Goal: Transaction & Acquisition: Subscribe to service/newsletter

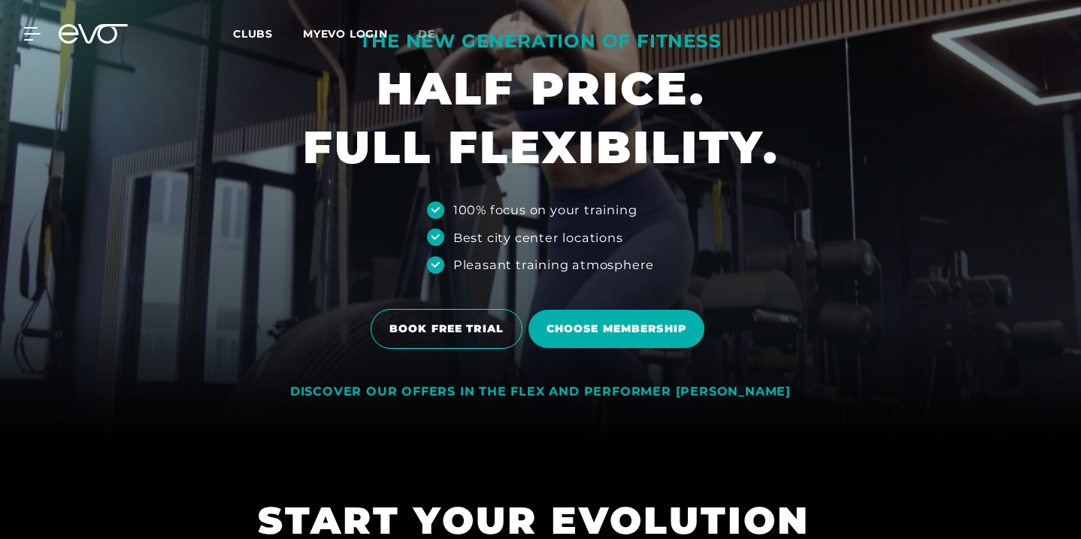
scroll to position [96, 0]
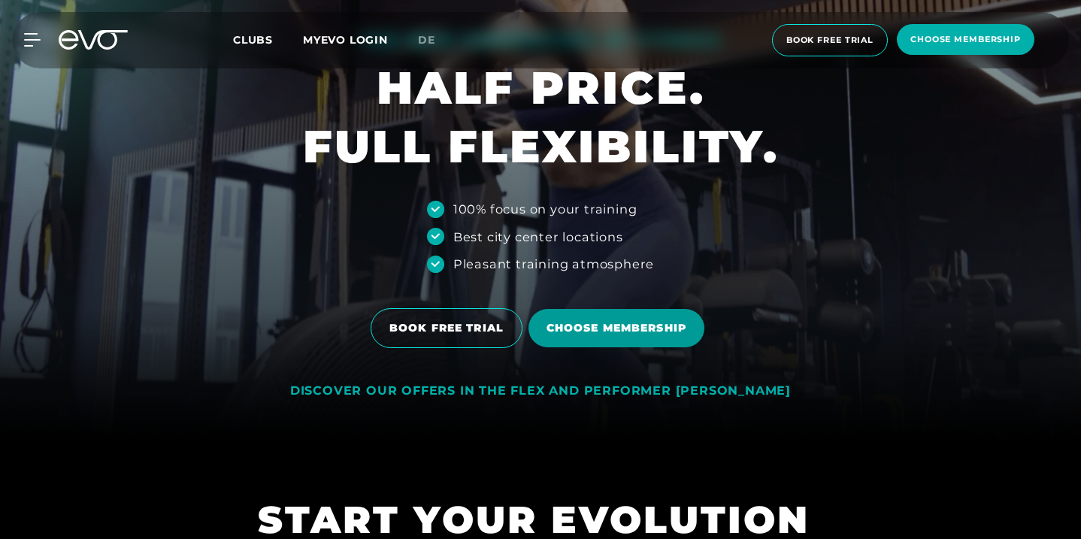
click at [636, 332] on span "Choose membership" at bounding box center [617, 328] width 140 height 16
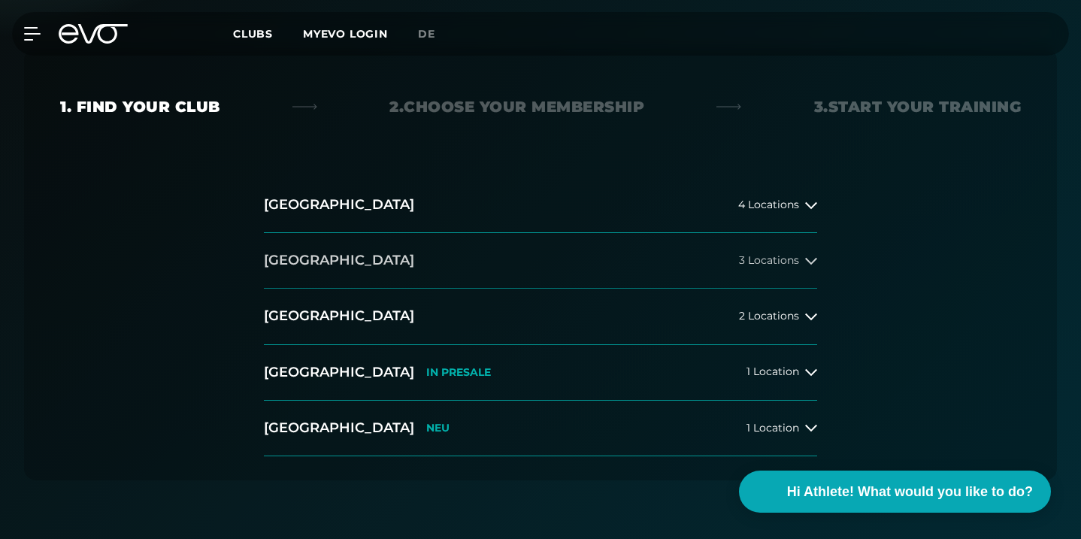
scroll to position [303, 0]
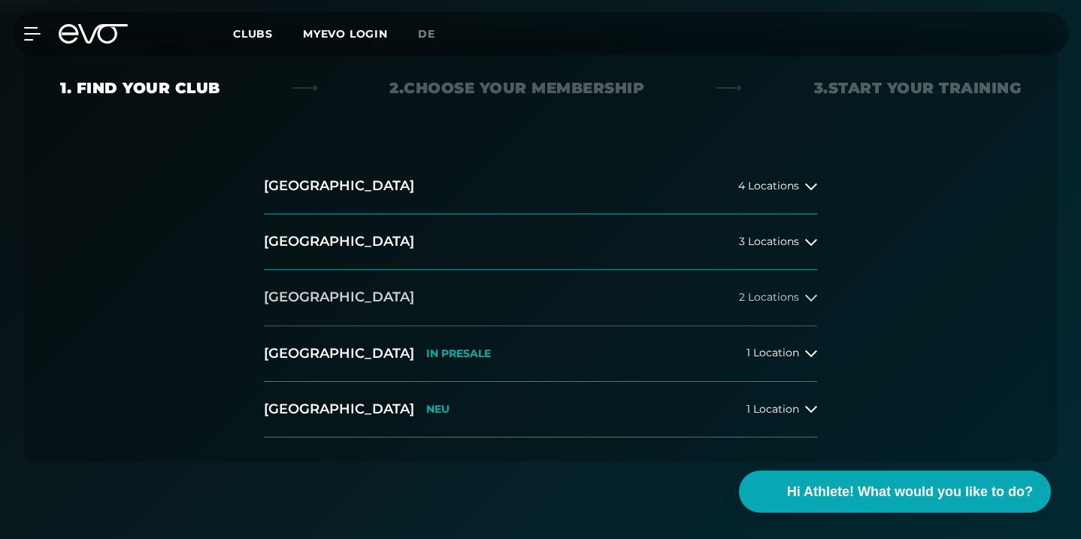
click at [696, 304] on button "Düsseldorf 2 Locations" at bounding box center [541, 298] width 554 height 56
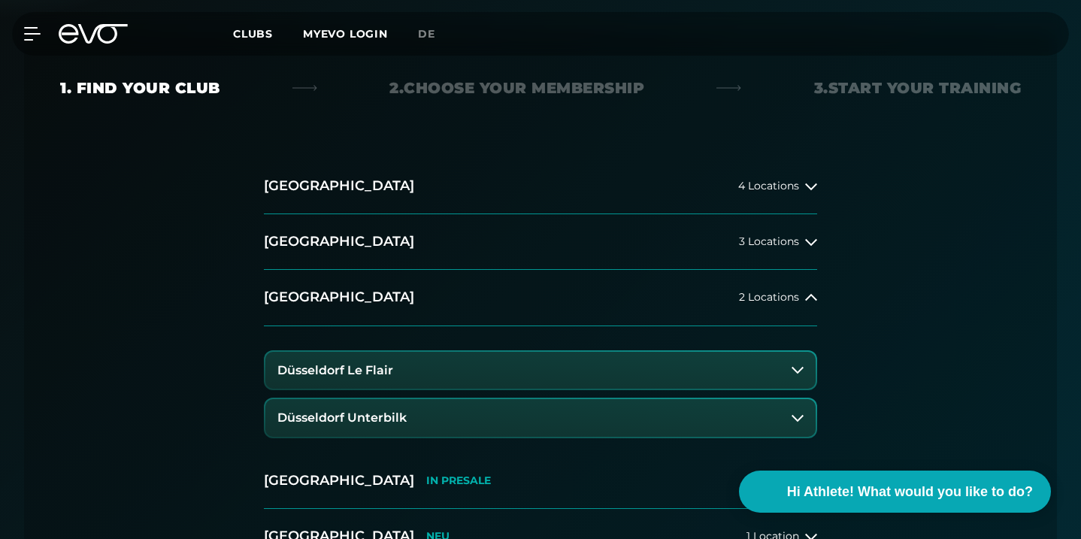
click at [585, 431] on button "Düsseldorf Unterbilk" at bounding box center [540, 418] width 551 height 38
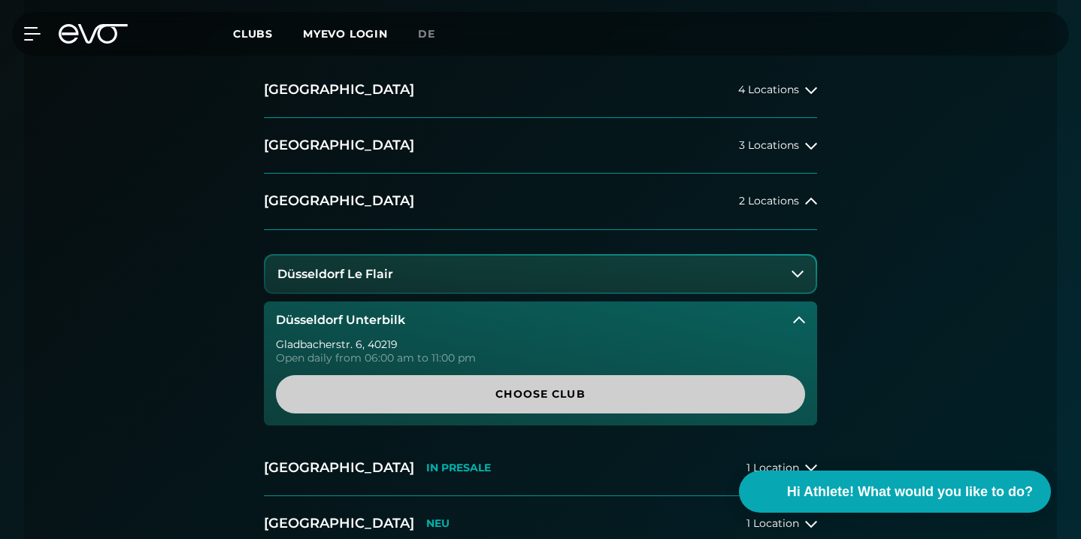
click at [599, 396] on span "Choose Club" at bounding box center [540, 395] width 493 height 16
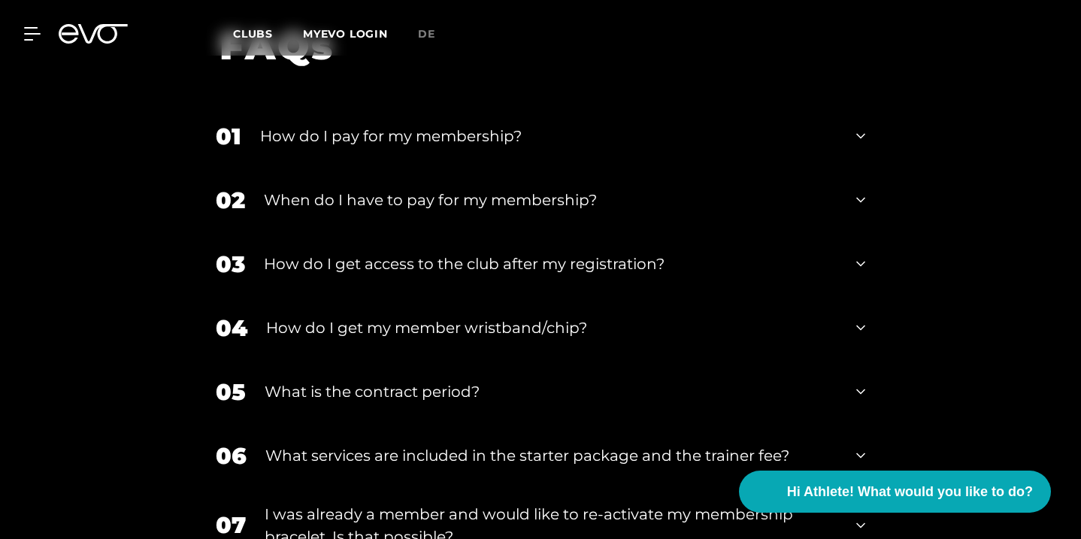
scroll to position [2382, 0]
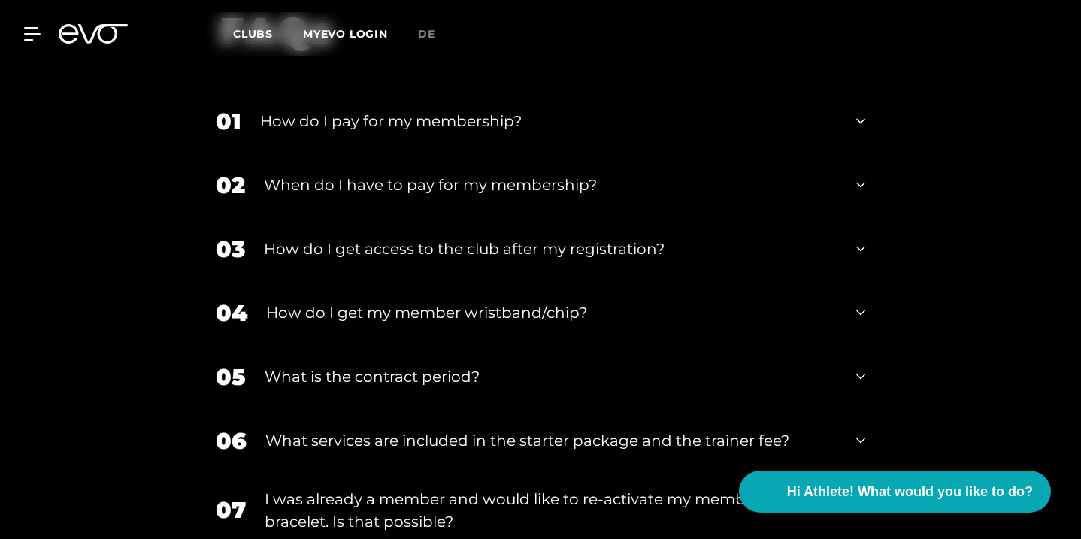
click at [378, 132] on div "How do I pay for my membership?" at bounding box center [549, 121] width 578 height 23
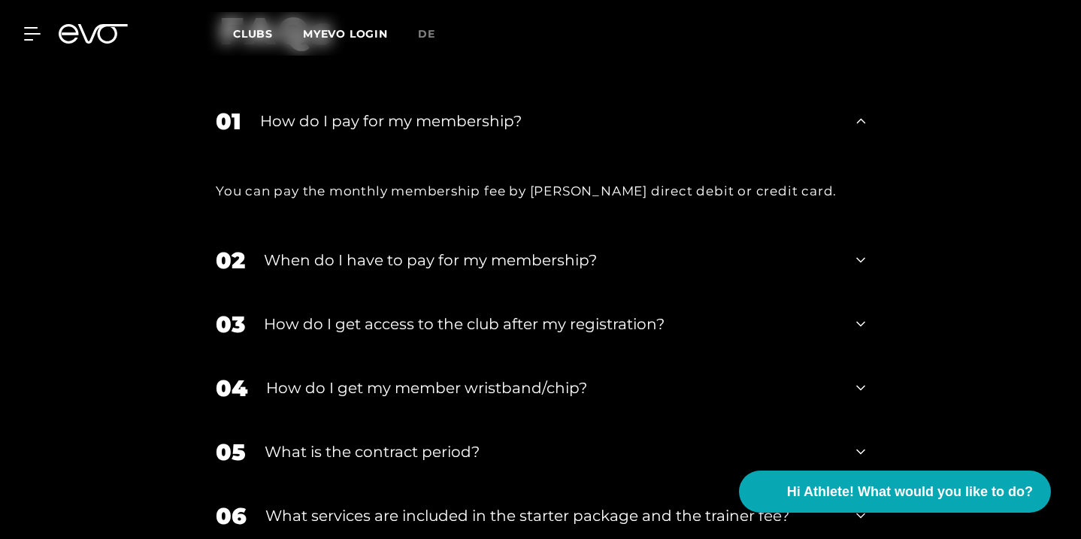
click at [378, 132] on div "How do I pay for my membership?" at bounding box center [549, 121] width 578 height 23
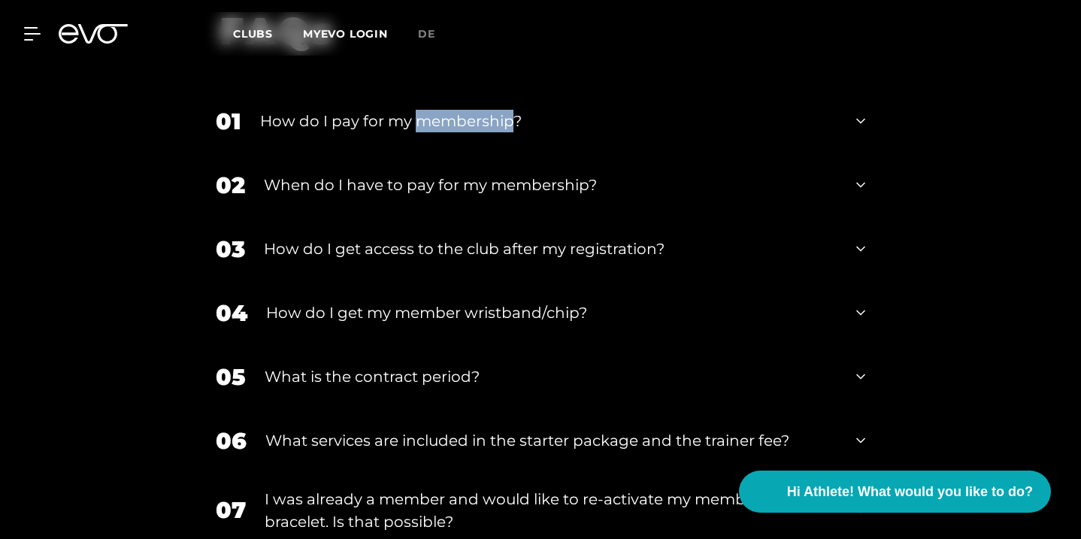
click at [378, 132] on div "How do I pay for my membership?" at bounding box center [549, 121] width 578 height 23
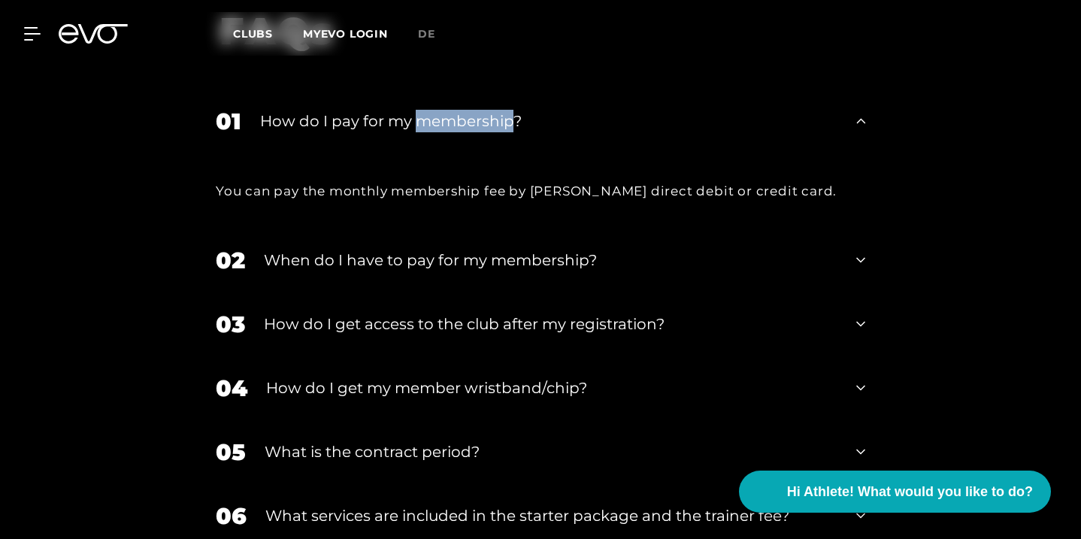
click at [378, 132] on div "How do I pay for my membership?" at bounding box center [549, 121] width 578 height 23
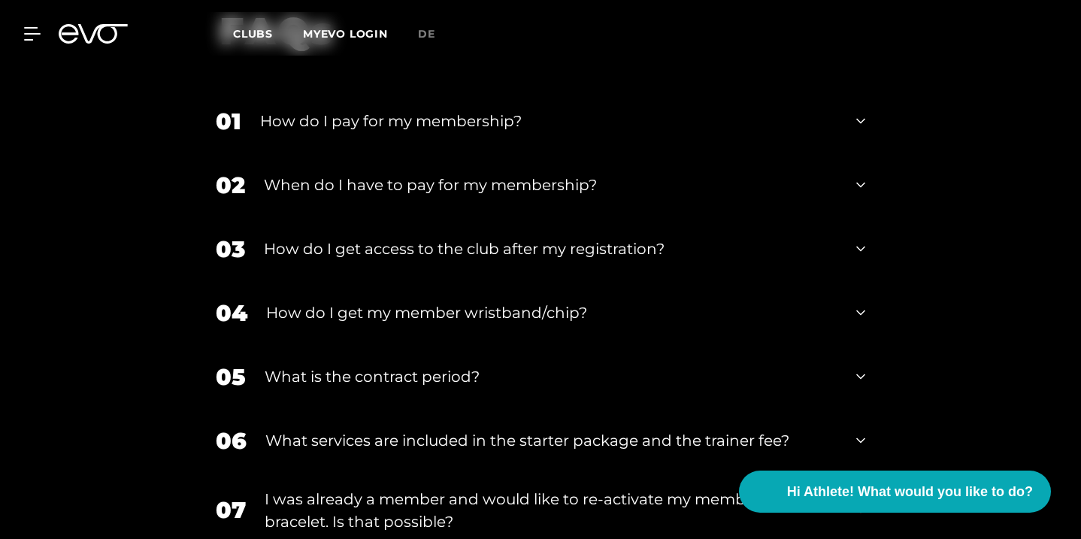
click at [385, 196] on div "When do I have to pay for my membership?" at bounding box center [551, 185] width 574 height 23
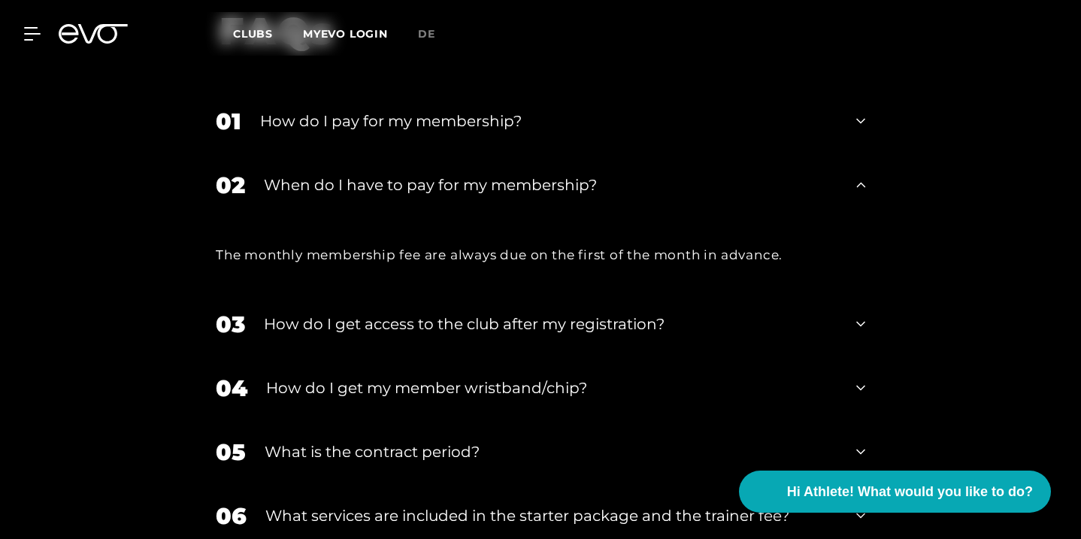
click at [385, 196] on div "When do I have to pay for my membership?" at bounding box center [551, 185] width 574 height 23
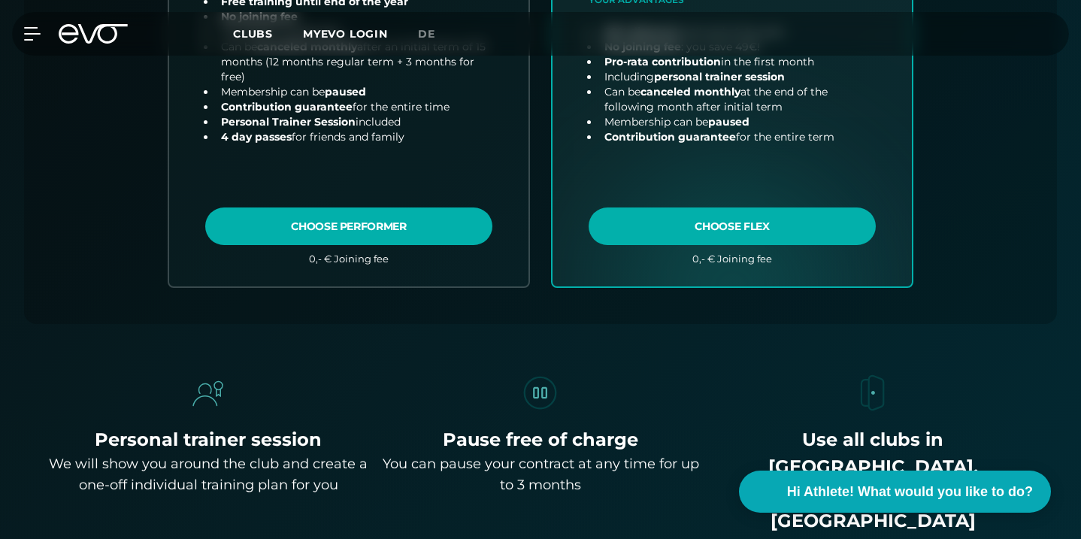
scroll to position [775, 0]
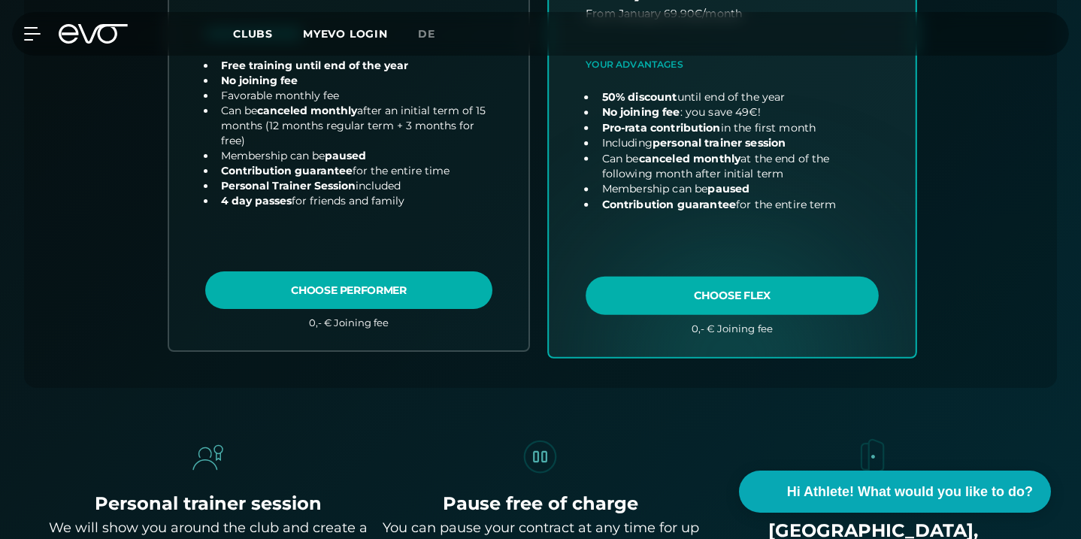
click at [731, 293] on link "choose plan" at bounding box center [732, 61] width 367 height 592
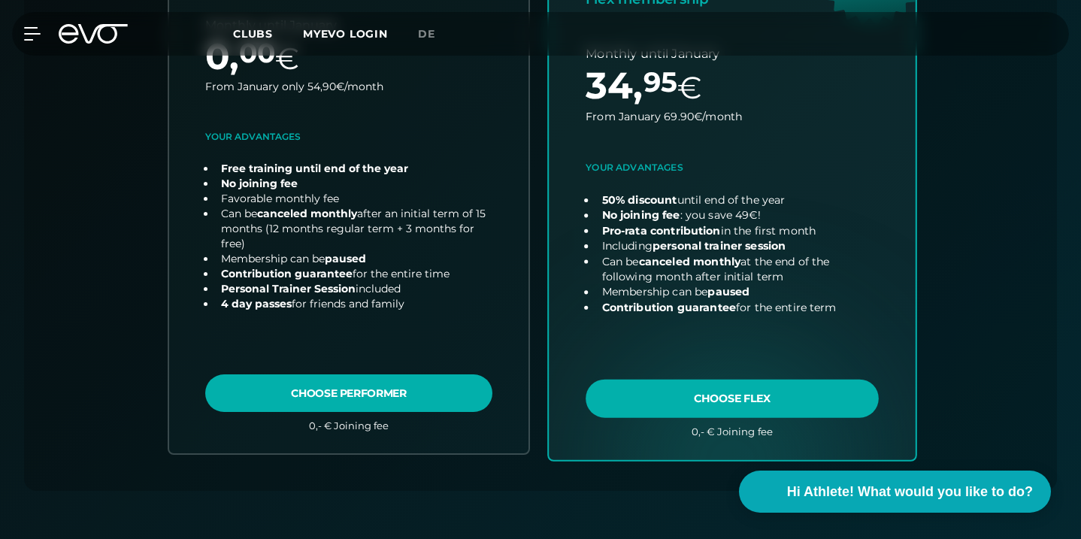
scroll to position [742, 0]
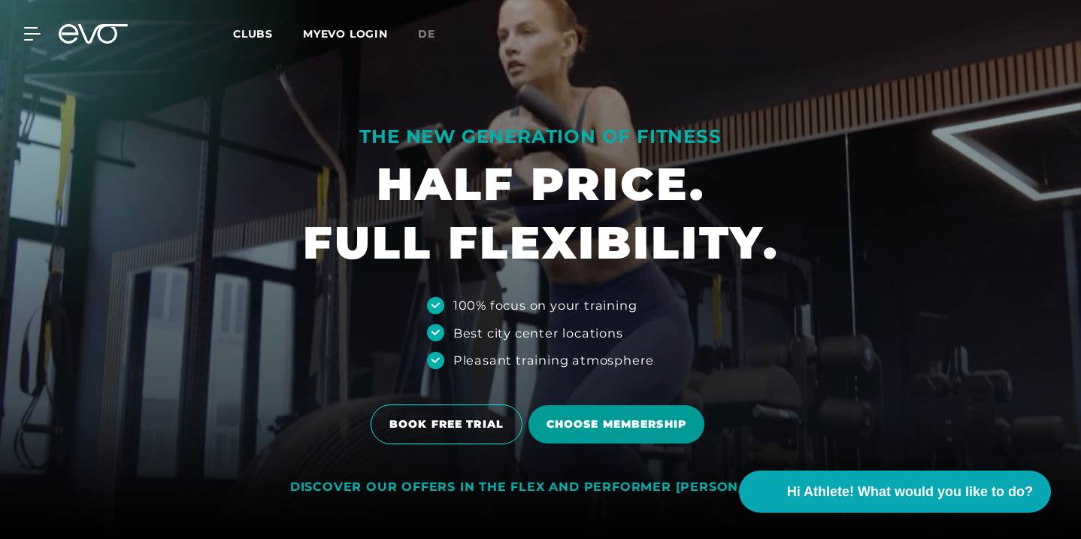
click at [677, 423] on span "Choose membership" at bounding box center [617, 425] width 140 height 16
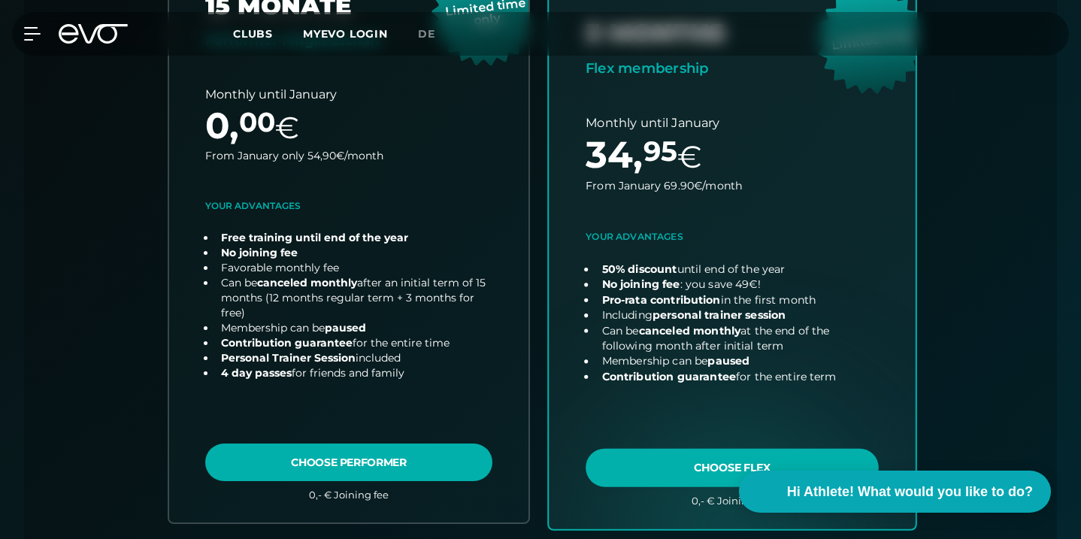
scroll to position [618, 0]
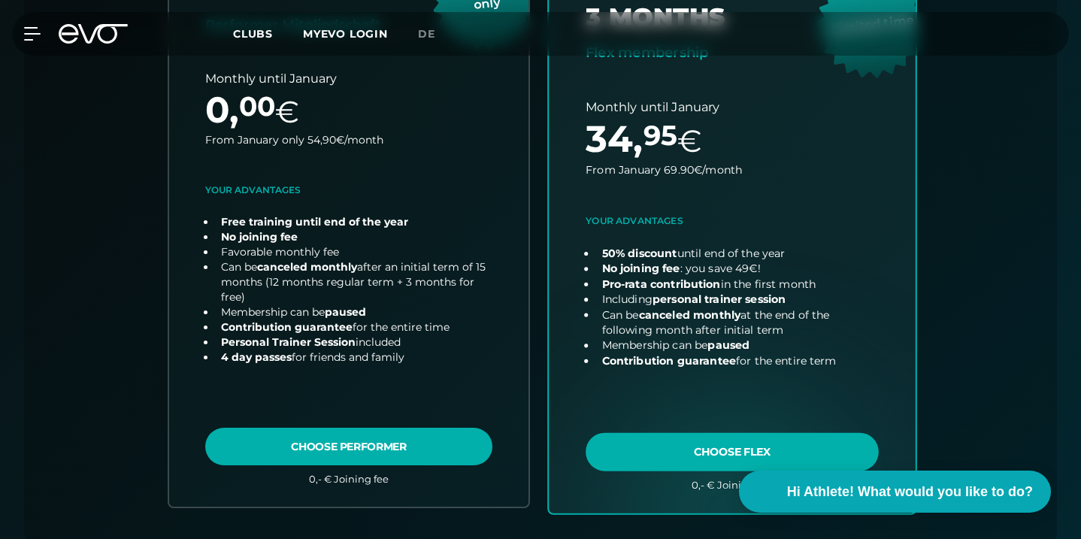
click at [732, 450] on link "choose plan" at bounding box center [732, 217] width 367 height 592
